Goal: Task Accomplishment & Management: Complete application form

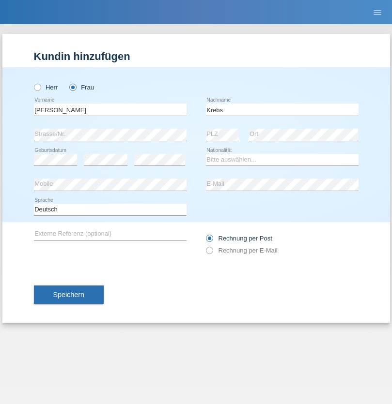
type input "Krebs"
select select "CH"
select select "en"
radio input "true"
click at [110, 109] on input "text" at bounding box center [110, 110] width 153 height 12
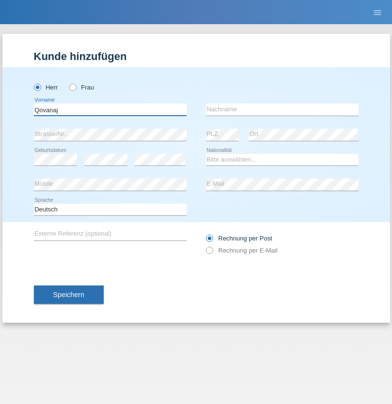
type input "Qovanaj"
click at [282, 109] on input "text" at bounding box center [282, 110] width 153 height 12
type input "Shaban"
select select "CH"
radio input "true"
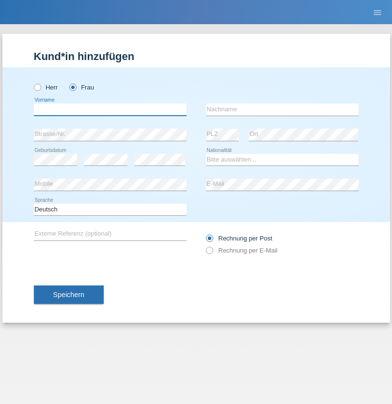
click at [110, 109] on input "text" at bounding box center [110, 110] width 153 height 12
type input "[PERSON_NAME]"
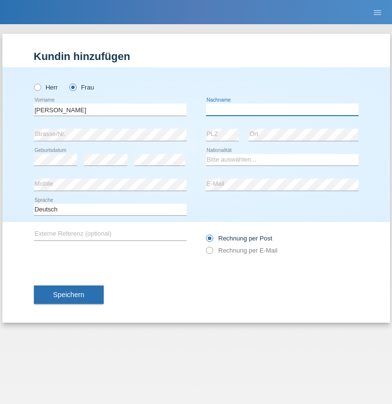
click at [282, 109] on input "text" at bounding box center [282, 110] width 153 height 12
type input "Dominteanu"
select select "RO"
select select "C"
select select "24"
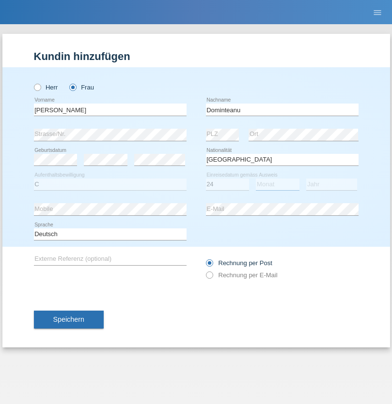
select select "06"
select select "2015"
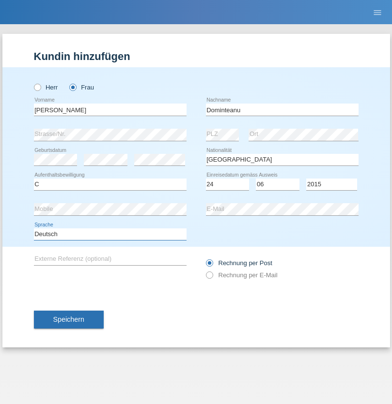
select select "en"
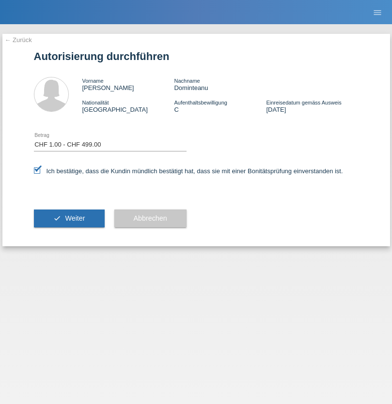
select select "1"
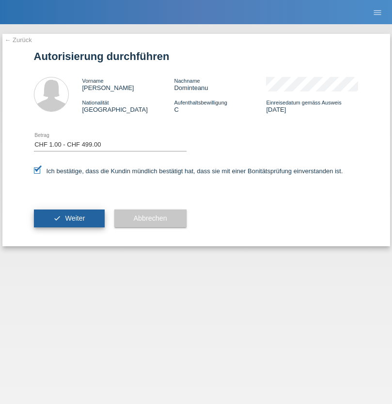
click at [69, 218] on span "Weiter" at bounding box center [75, 218] width 20 height 8
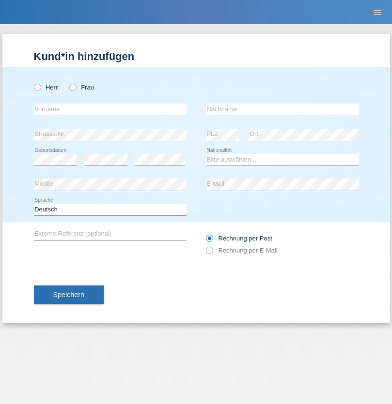
radio input "true"
click at [110, 109] on input "text" at bounding box center [110, 110] width 153 height 12
type input "Jashari lmeri"
click at [282, 109] on input "text" at bounding box center [282, 110] width 153 height 12
type input "Rabije"
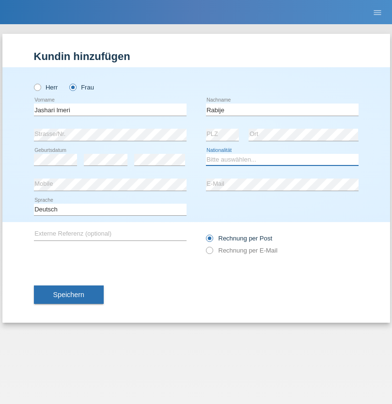
select select "CH"
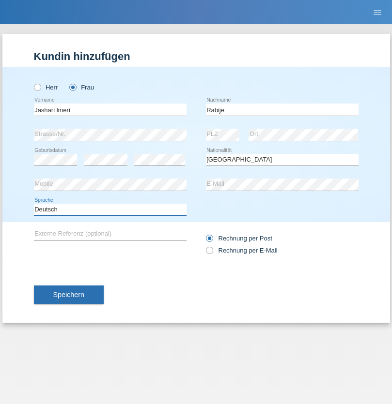
select select "en"
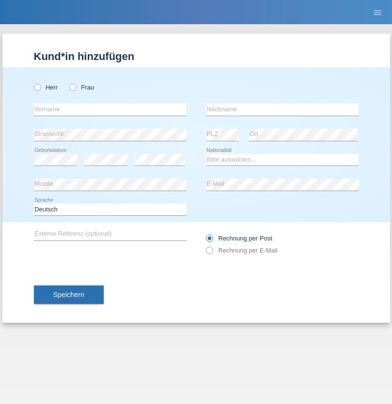
radio input "true"
click at [110, 109] on input "text" at bounding box center [110, 110] width 153 height 12
type input "firat"
click at [282, 109] on input "text" at bounding box center [282, 110] width 153 height 12
type input "kara"
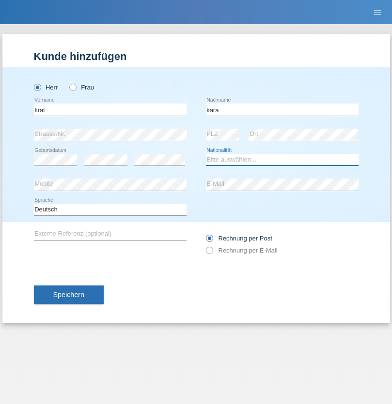
select select "CH"
radio input "true"
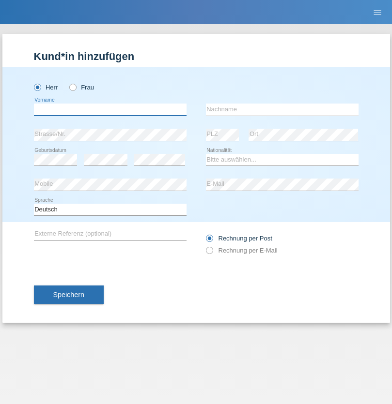
click at [110, 109] on input "text" at bounding box center [110, 110] width 153 height 12
type input "Gigov"
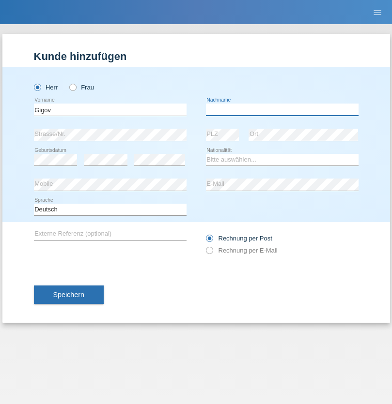
click at [282, 109] on input "text" at bounding box center [282, 110] width 153 height 12
type input "Zhan"
select select "BG"
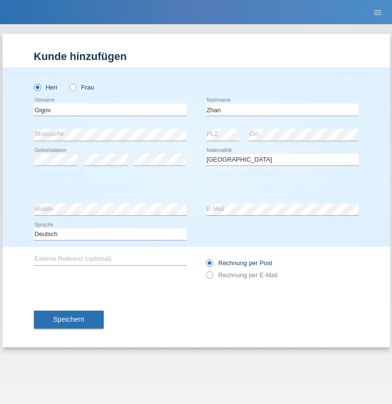
select select "C"
select select "23"
select select "10"
select select "2021"
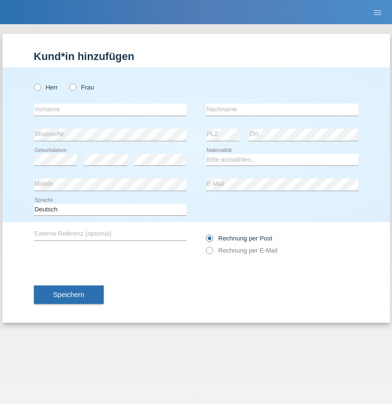
radio input "true"
click at [110, 109] on input "text" at bounding box center [110, 110] width 153 height 12
type input "Amand"
click at [282, 109] on input "text" at bounding box center [282, 110] width 153 height 12
type input "Pires"
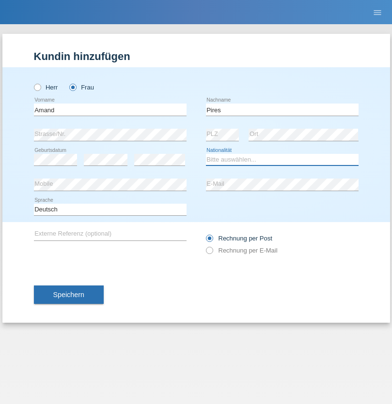
select select "CH"
radio input "true"
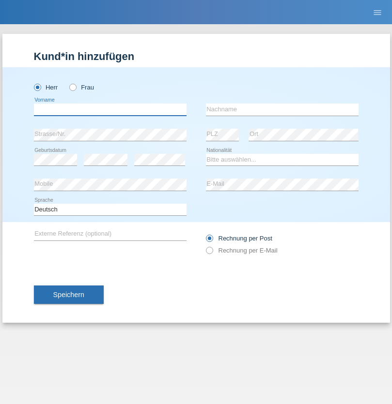
click at [110, 109] on input "text" at bounding box center [110, 110] width 153 height 12
type input "Anwar"
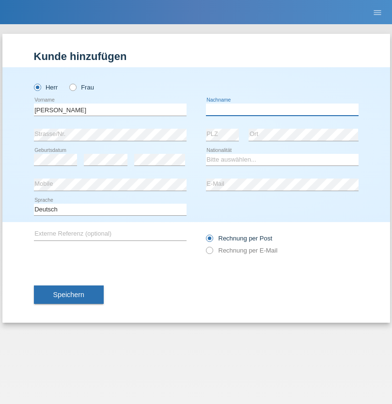
click at [282, 109] on input "text" at bounding box center [282, 110] width 153 height 12
type input "Saidi"
select select "CH"
radio input "true"
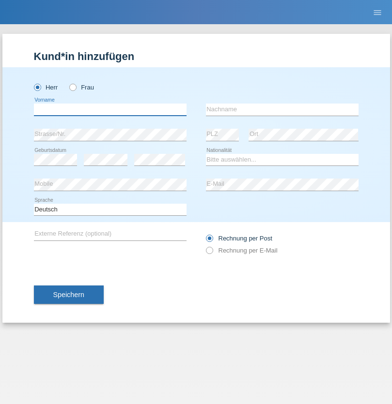
click at [110, 109] on input "text" at bounding box center [110, 110] width 153 height 12
type input "Matusa"
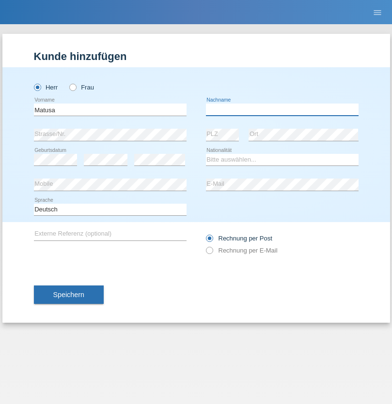
click at [282, 109] on input "text" at bounding box center [282, 110] width 153 height 12
type input "Marian valentin"
select select "OM"
select select "C"
select select "01"
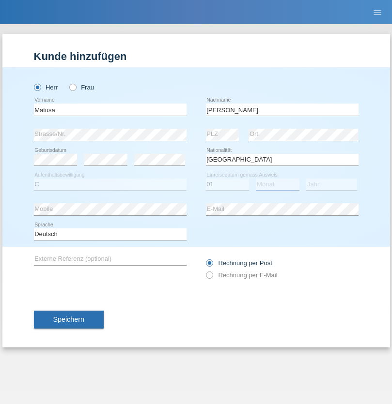
select select "06"
select select "2016"
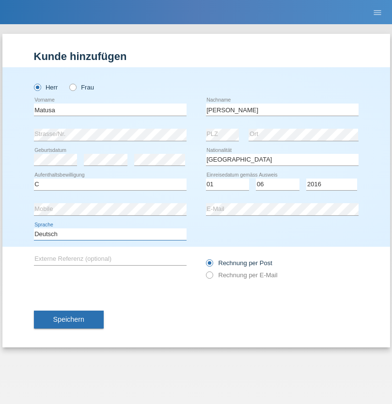
select select "en"
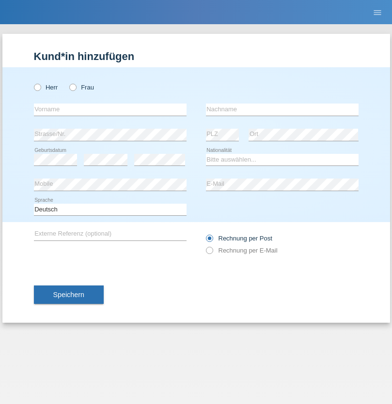
radio input "true"
click at [110, 109] on input "text" at bounding box center [110, 110] width 153 height 12
type input "Edinson Maurício"
click at [282, 109] on input "text" at bounding box center [282, 110] width 153 height 12
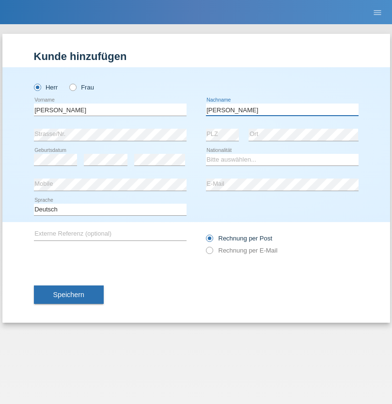
type input "Branquinho Alexander"
select select "PT"
select select "C"
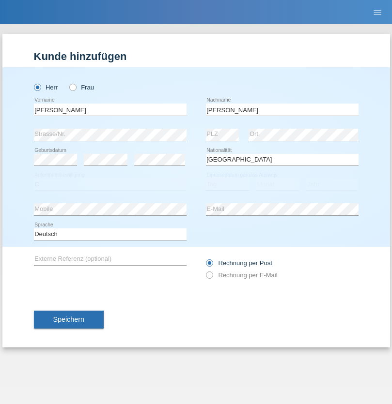
select select "23"
select select "08"
select select "2021"
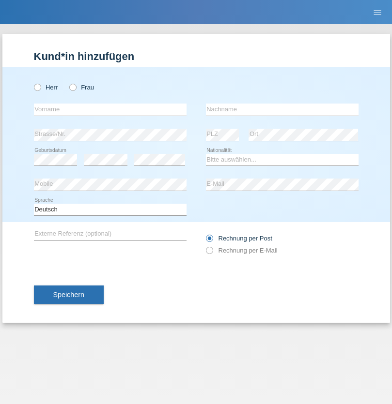
radio input "true"
click at [110, 109] on input "text" at bounding box center [110, 110] width 153 height 12
type input "[PERSON_NAME]"
click at [282, 109] on input "text" at bounding box center [282, 110] width 153 height 12
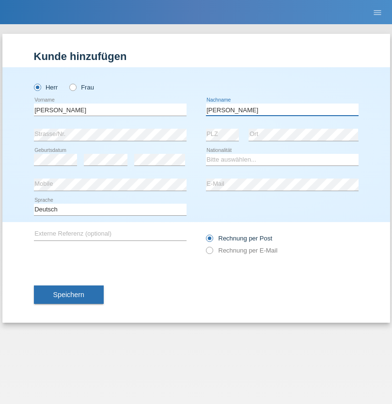
type input "[PERSON_NAME]"
select select "CH"
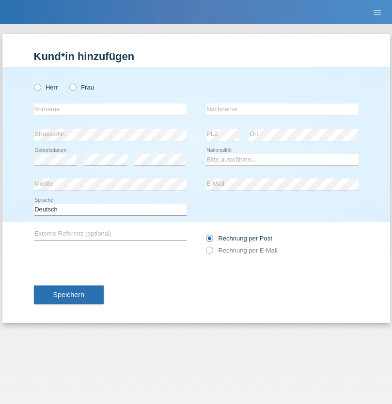
radio input "true"
click at [110, 109] on input "text" at bounding box center [110, 110] width 153 height 12
type input "Szilvia"
click at [282, 109] on input "text" at bounding box center [282, 110] width 153 height 12
type input "Olakh"
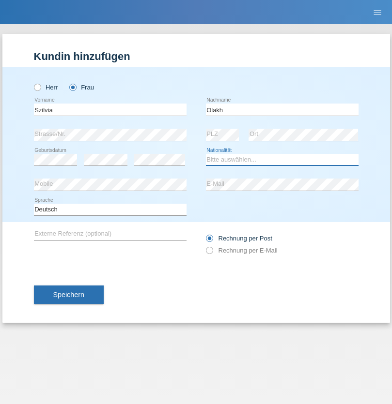
select select "UA"
select select "C"
select select "14"
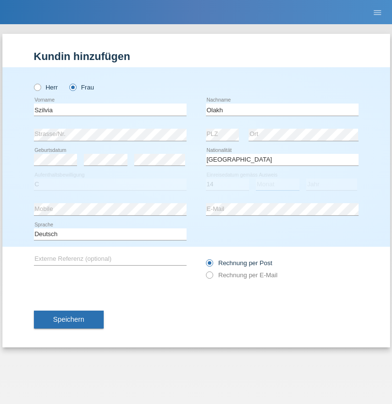
select select "09"
select select "2021"
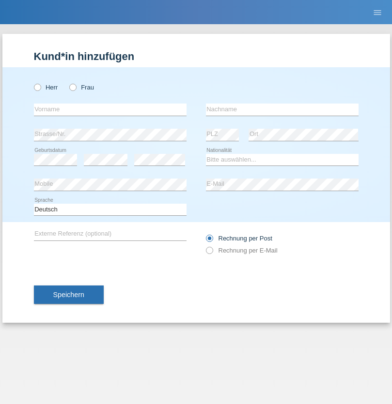
radio input "true"
click at [110, 109] on input "text" at bounding box center [110, 110] width 153 height 12
type input "Asrit"
click at [282, 109] on input "text" at bounding box center [282, 110] width 153 height 12
type input "Kupa"
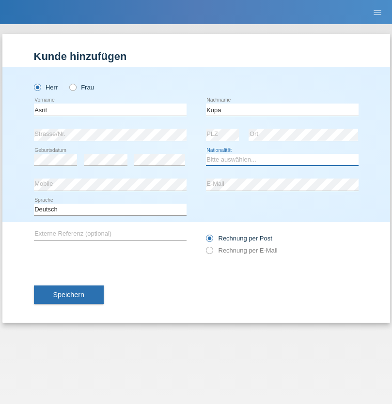
select select "MK"
select select "C"
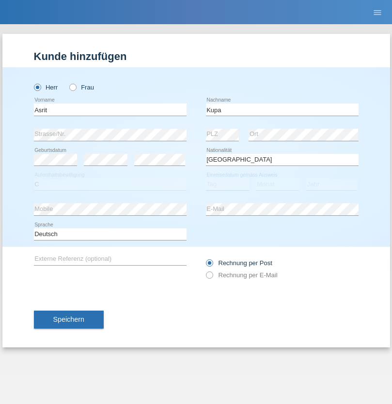
select select "27"
select select "05"
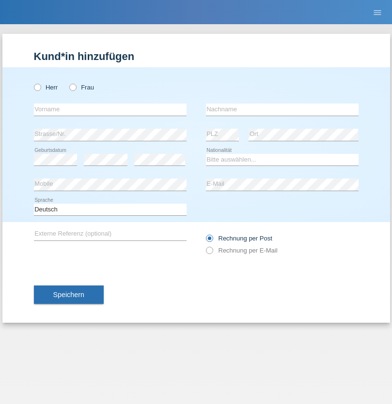
radio input "true"
click at [110, 109] on input "text" at bounding box center [110, 110] width 153 height 12
type input "[PERSON_NAME]"
click at [282, 109] on input "text" at bounding box center [282, 110] width 153 height 12
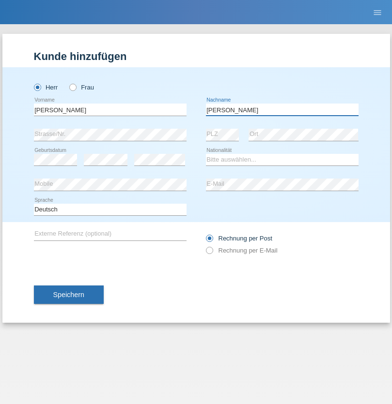
type input "[PERSON_NAME]"
select select "SY"
select select "C"
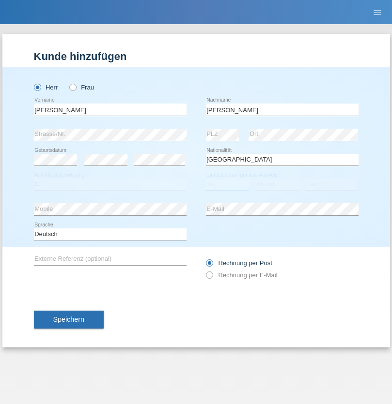
select select "14"
select select "09"
select select "2021"
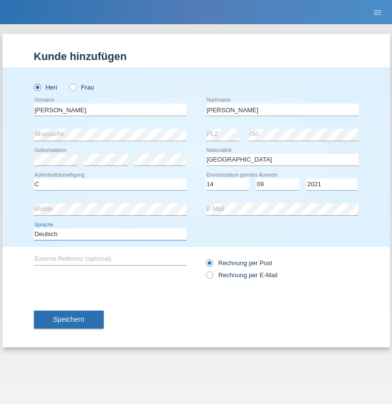
select select "en"
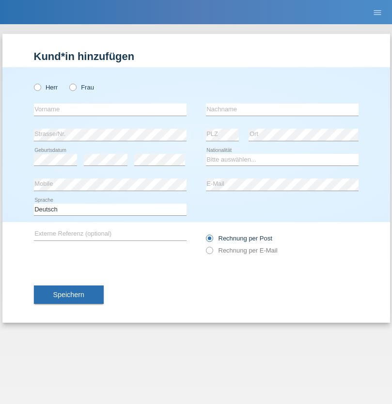
radio input "true"
select select "CH"
radio input "true"
click at [110, 109] on input "text" at bounding box center [110, 110] width 153 height 12
type input "[PERSON_NAME]"
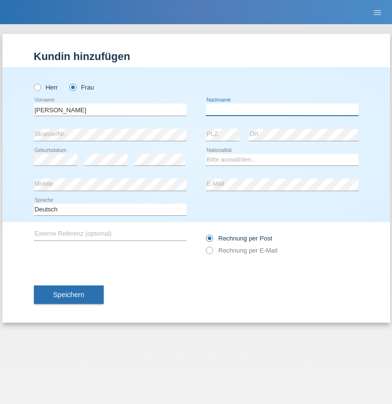
click at [282, 109] on input "text" at bounding box center [282, 110] width 153 height 12
type input "Bacic"
select select "CH"
